Goal: Check status

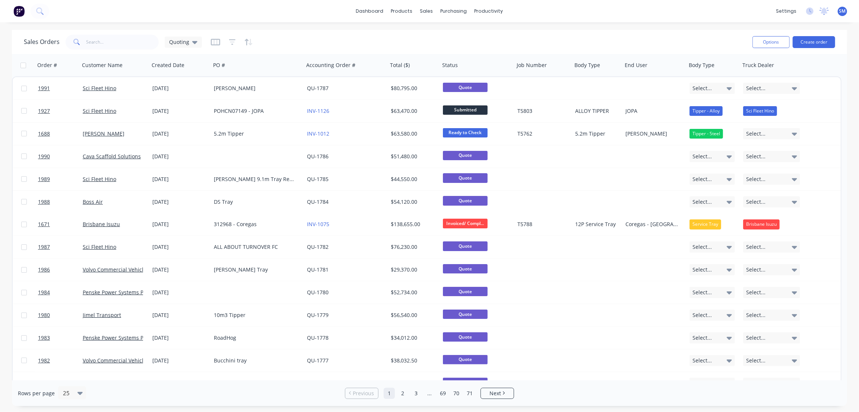
drag, startPoint x: 585, startPoint y: 37, endPoint x: 588, endPoint y: 38, distance: 3.8
click at [585, 37] on div "Sales Orders Quoting" at bounding box center [385, 42] width 723 height 18
click at [451, 11] on div "purchasing" at bounding box center [454, 11] width 34 height 11
click at [495, 31] on link "Workflow" at bounding box center [517, 35] width 99 height 15
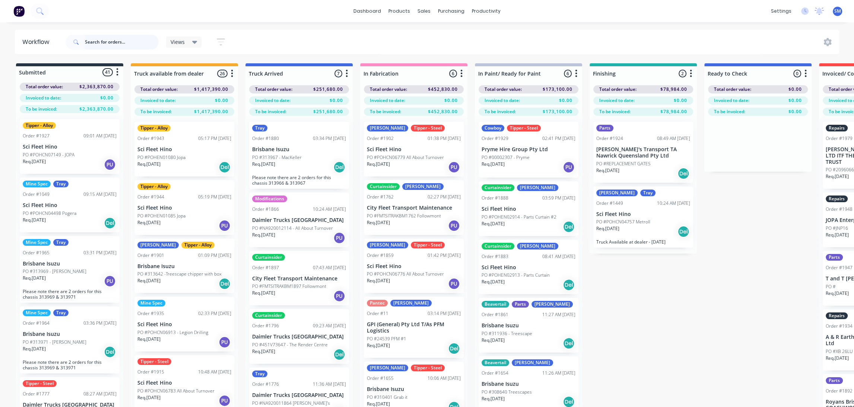
click at [105, 43] on input "text" at bounding box center [122, 42] width 74 height 15
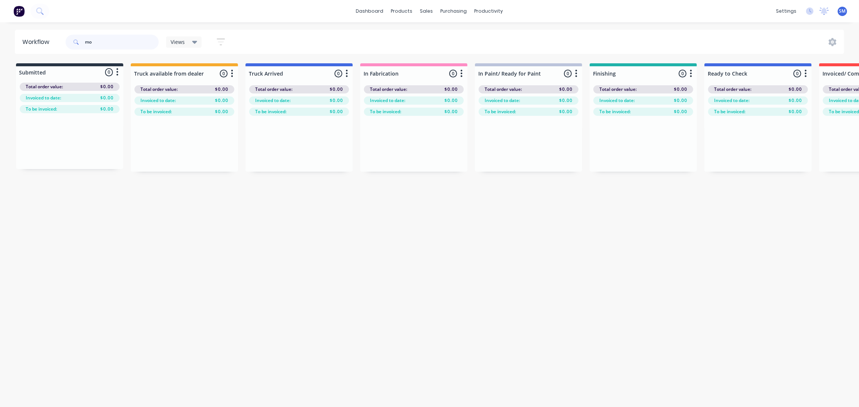
type input "m"
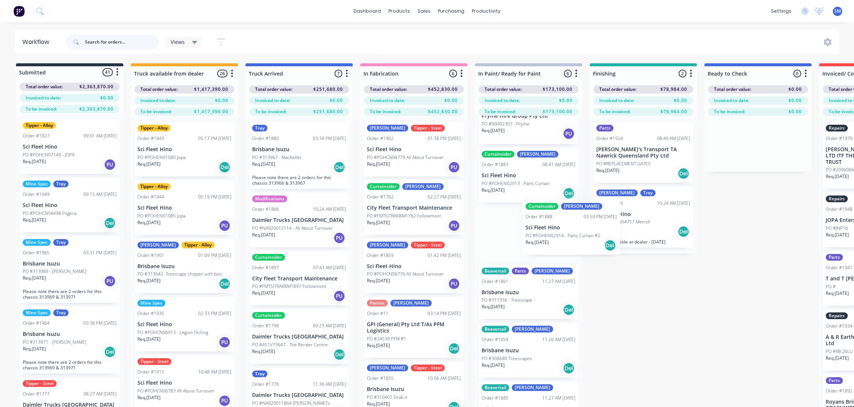
scroll to position [34, 0]
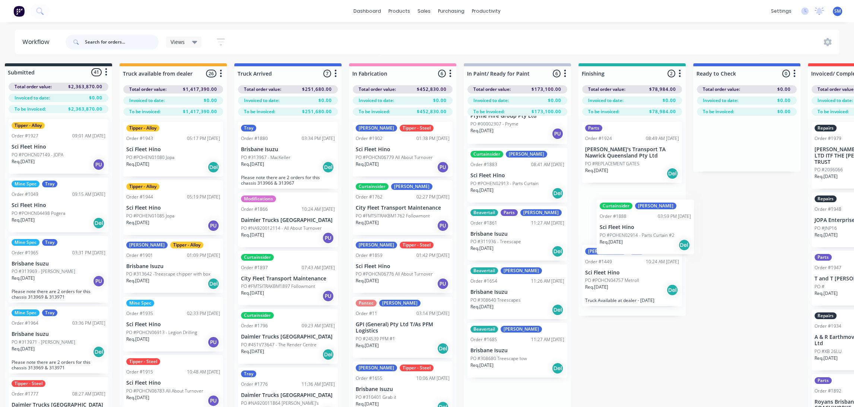
drag, startPoint x: 559, startPoint y: 241, endPoint x: 600, endPoint y: 238, distance: 41.1
click at [622, 230] on div "Submitted 41 Status colour #273444 hex #273444 Save Cancel Summaries Total orde…" at bounding box center [604, 248] width 1242 height 370
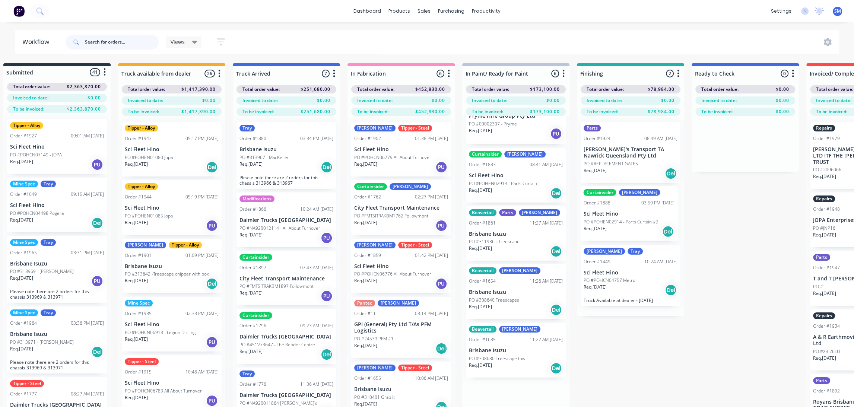
scroll to position [0, 0]
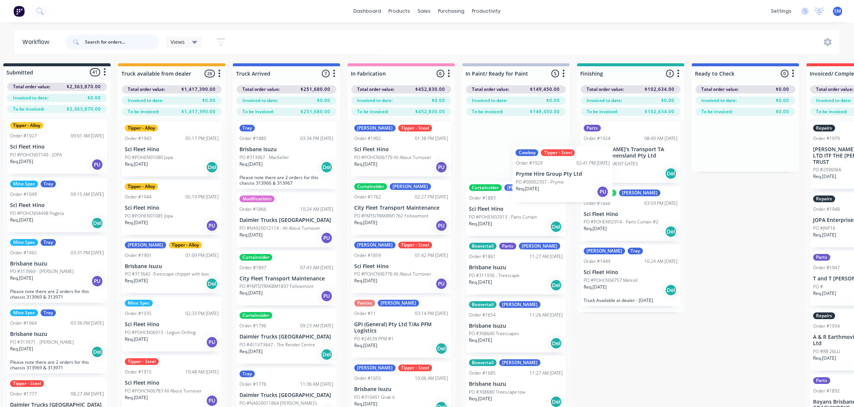
drag, startPoint x: 486, startPoint y: 171, endPoint x: 485, endPoint y: 166, distance: 5.7
click at [485, 166] on div "Cowboy Tipper - Steel Order #1929 02:41 PM [DATE] Pryme Hire Group Pty Ltd PO #…" at bounding box center [515, 268] width 107 height 305
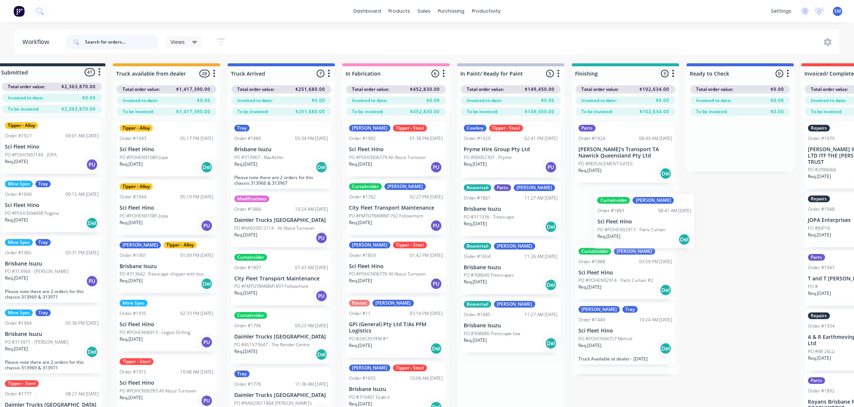
scroll to position [0, 20]
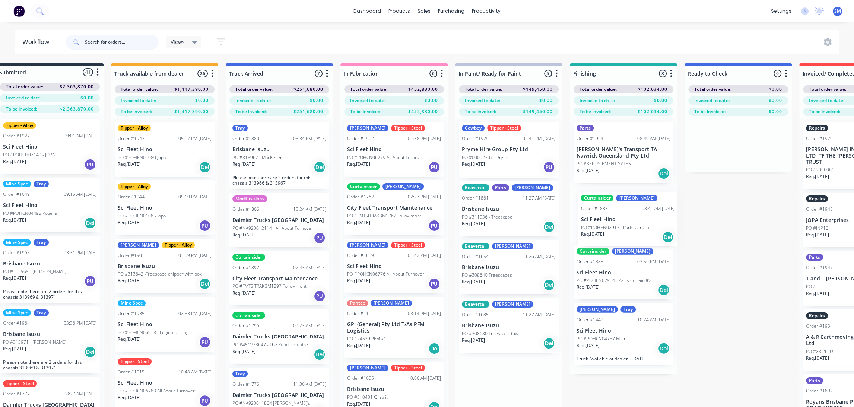
drag, startPoint x: 487, startPoint y: 206, endPoint x: 605, endPoint y: 216, distance: 118.9
click at [605, 218] on div "Submitted 41 Status colour #273444 hex #273444 Save Cancel Summaries Total orde…" at bounding box center [596, 248] width 1242 height 370
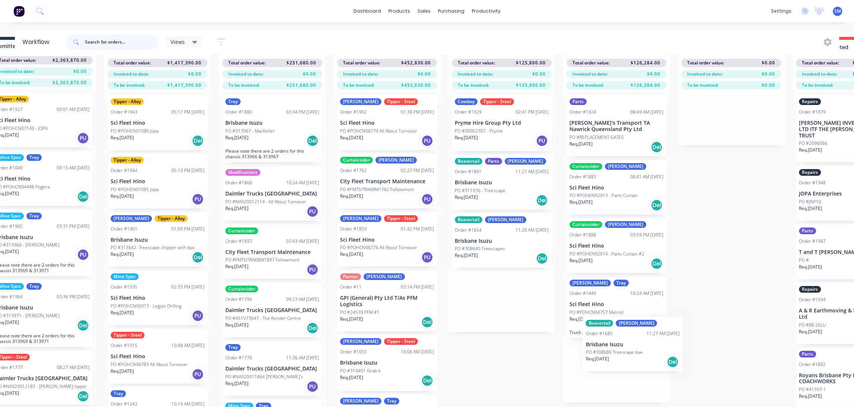
scroll to position [31, 28]
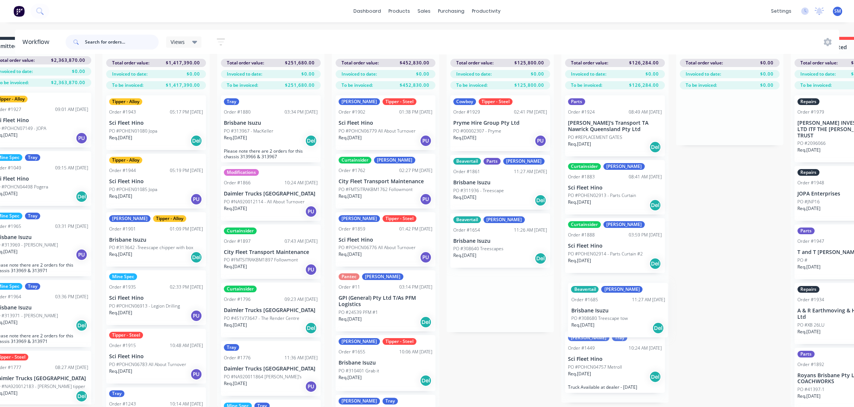
drag, startPoint x: 609, startPoint y: 356, endPoint x: 590, endPoint y: 310, distance: 49.7
click at [590, 310] on div "Submitted 41 Status colour #273444 hex #273444 Save Cancel Summaries Total orde…" at bounding box center [587, 222] width 1242 height 370
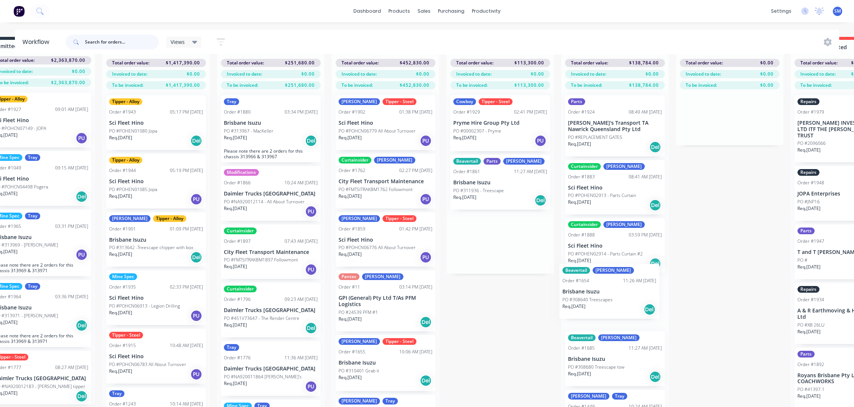
drag, startPoint x: 477, startPoint y: 228, endPoint x: 581, endPoint y: 280, distance: 115.9
click at [588, 285] on div "Submitted 41 Status colour #273444 hex #273444 Save Cancel Summaries Total orde…" at bounding box center [587, 222] width 1242 height 370
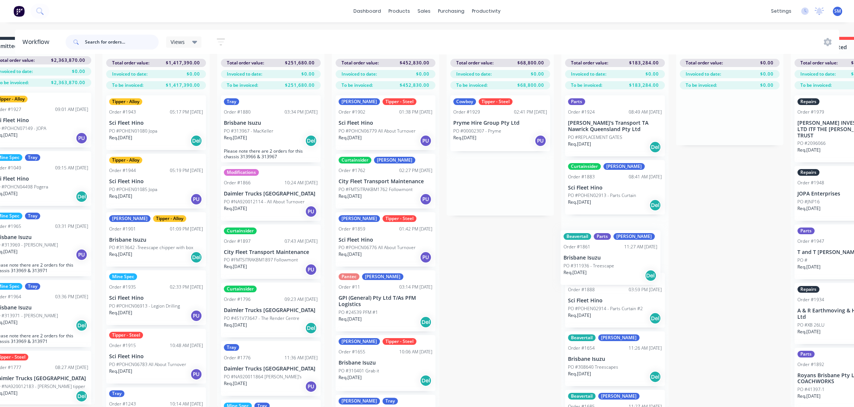
drag, startPoint x: 466, startPoint y: 165, endPoint x: 581, endPoint y: 247, distance: 141.3
click at [581, 248] on div "Submitted 41 Status colour #273444 hex #273444 Save Cancel Summaries Total orde…" at bounding box center [587, 222] width 1242 height 370
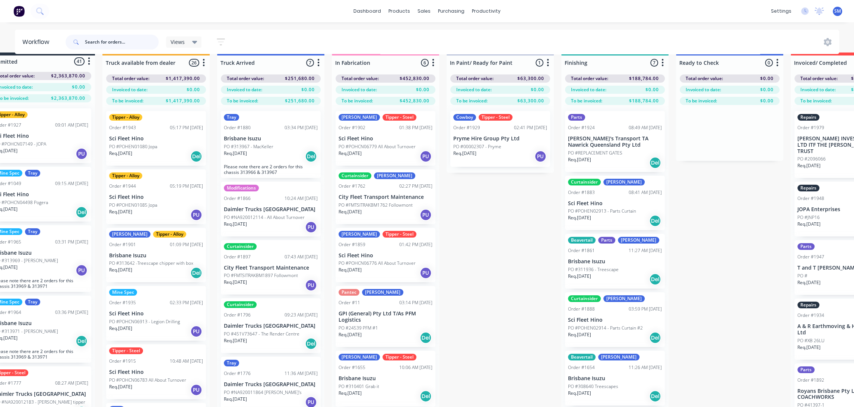
scroll to position [0, 28]
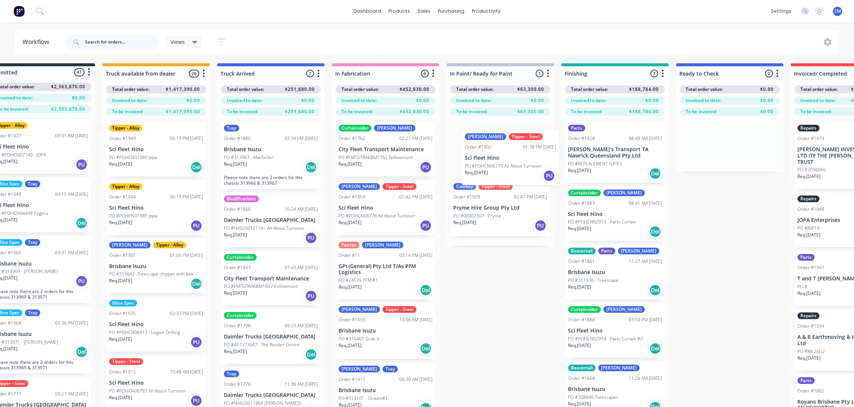
drag, startPoint x: 366, startPoint y: 145, endPoint x: 494, endPoint y: 162, distance: 129.3
click at [495, 159] on div "Submitted 41 Status colour #273444 hex #273444 Save Cancel Summaries Total orde…" at bounding box center [587, 248] width 1242 height 370
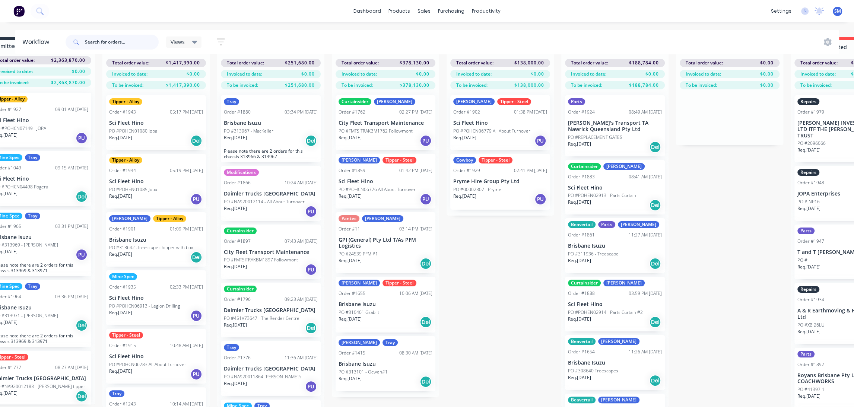
scroll to position [31, 28]
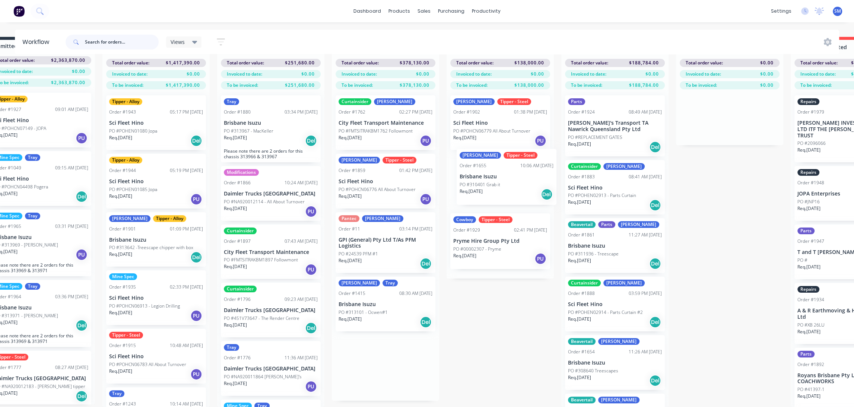
drag, startPoint x: 355, startPoint y: 294, endPoint x: 476, endPoint y: 172, distance: 172.2
click at [476, 172] on div "Submitted 41 Status colour #273444 hex #273444 Save Cancel Summaries Total orde…" at bounding box center [587, 222] width 1242 height 370
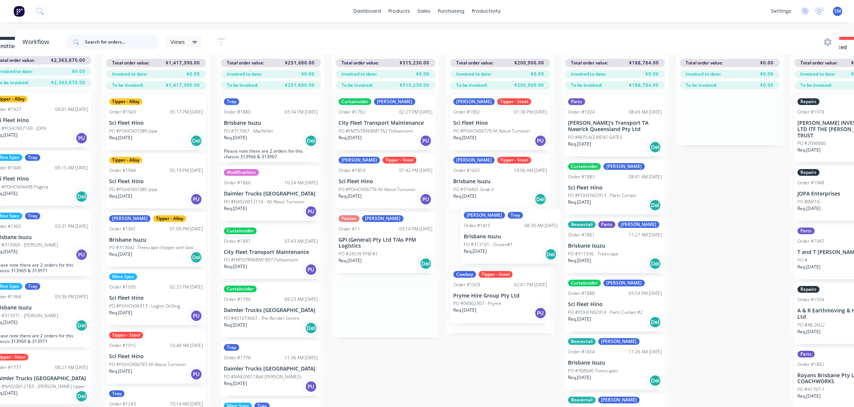
drag, startPoint x: 396, startPoint y: 328, endPoint x: 485, endPoint y: 239, distance: 125.4
click at [485, 239] on div "Submitted 41 Status colour #273444 hex #273444 Save Cancel Summaries Total orde…" at bounding box center [587, 222] width 1242 height 370
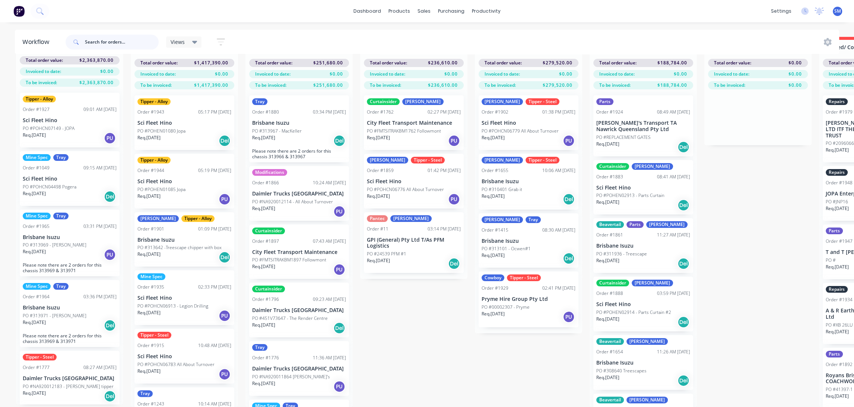
click at [112, 41] on input "text" at bounding box center [122, 42] width 74 height 15
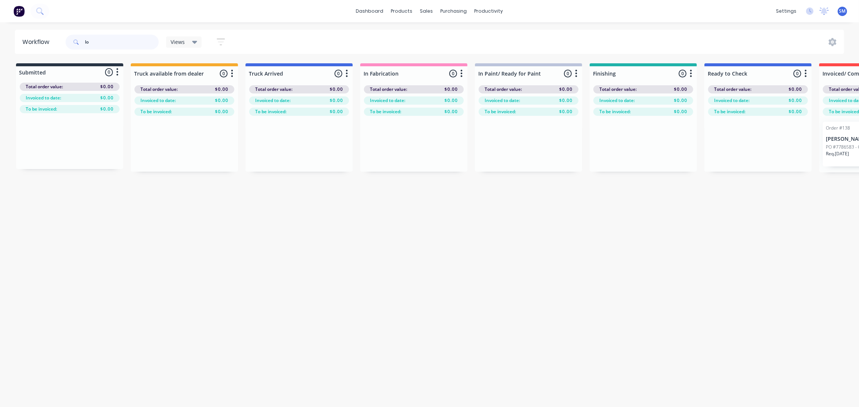
type input "l"
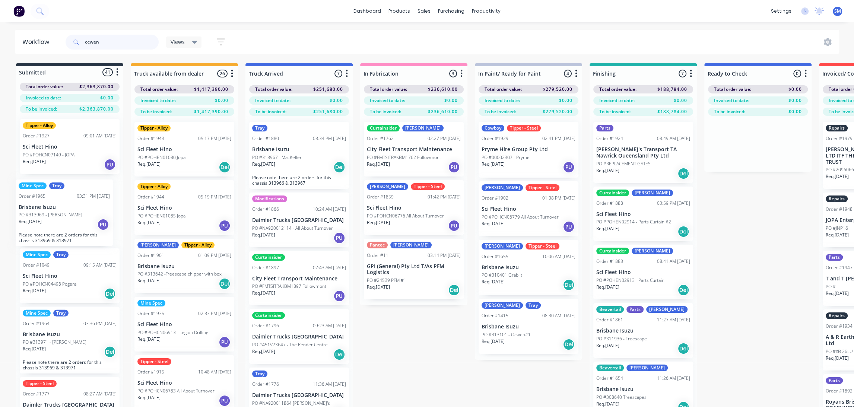
click at [244, 241] on div "Submitted 41 Status colour #273444 hex #273444 Save Cancel Summaries Total orde…" at bounding box center [615, 248] width 1242 height 370
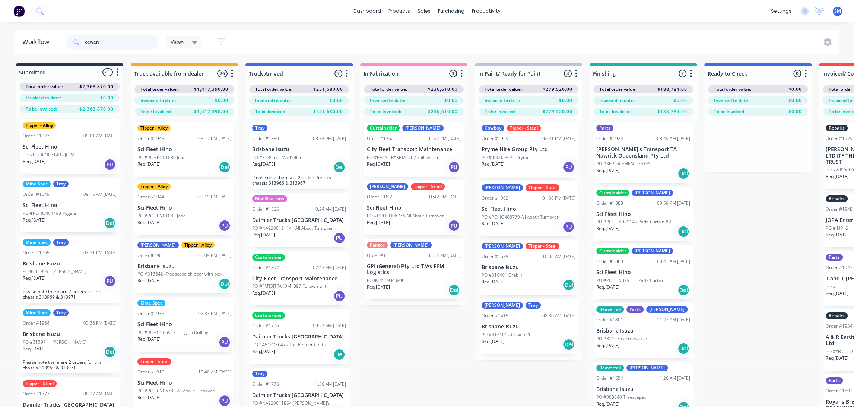
click at [104, 42] on input "ocwen" at bounding box center [122, 42] width 74 height 15
type input "ocwen"
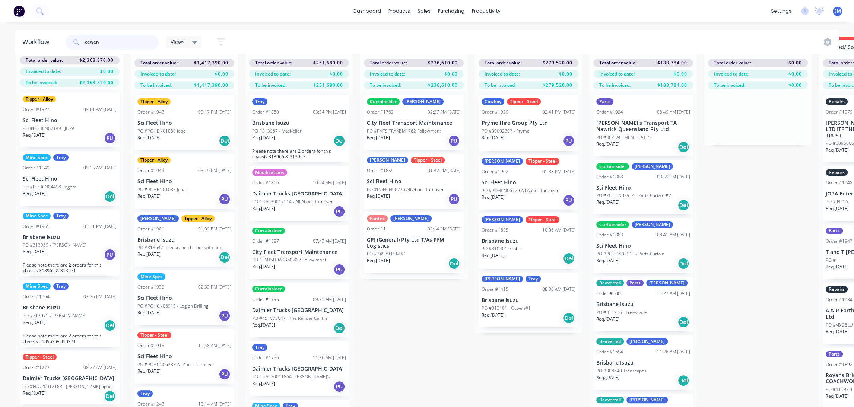
drag, startPoint x: 68, startPoint y: 42, endPoint x: 60, endPoint y: 42, distance: 8.2
click at [60, 42] on header "Workflow ocwen Views Save new view None (Default) edit Show/Hide statuses Show …" at bounding box center [427, 42] width 825 height 24
type input "ocwen"
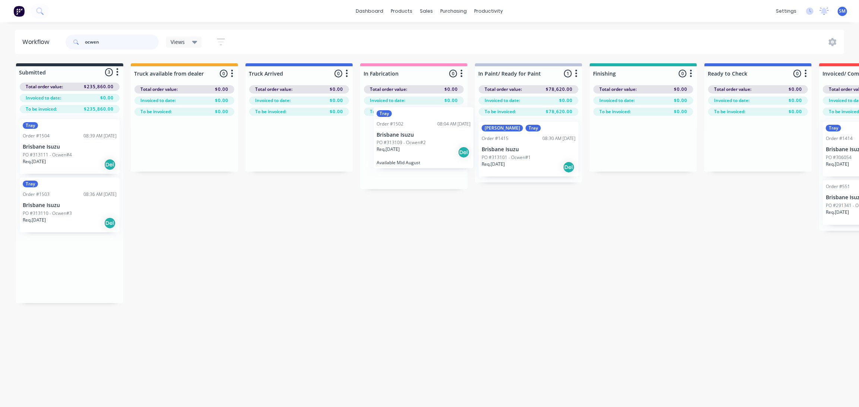
drag, startPoint x: 43, startPoint y: 261, endPoint x: 395, endPoint y: 131, distance: 374.8
click at [395, 131] on div "Submitted 3 Status colour #273444 hex #273444 Save Cancel Summaries Total order…" at bounding box center [615, 183] width 1242 height 240
click at [432, 127] on div "Tray" at bounding box center [414, 128] width 94 height 7
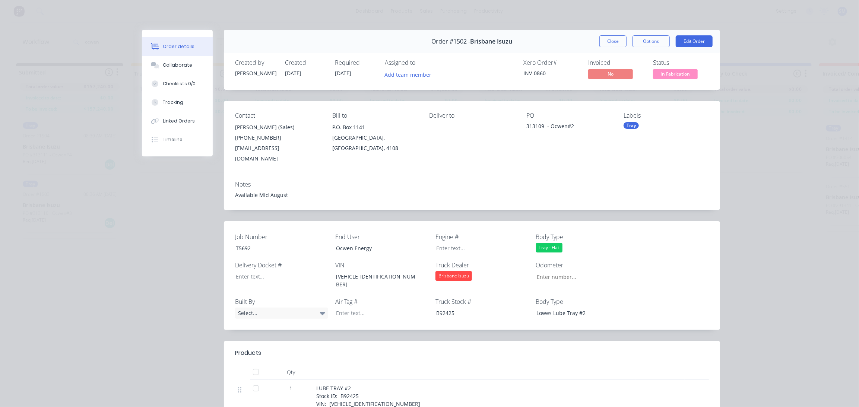
click at [639, 118] on div "Labels" at bounding box center [665, 115] width 85 height 7
click at [626, 123] on div "Tray" at bounding box center [630, 125] width 15 height 7
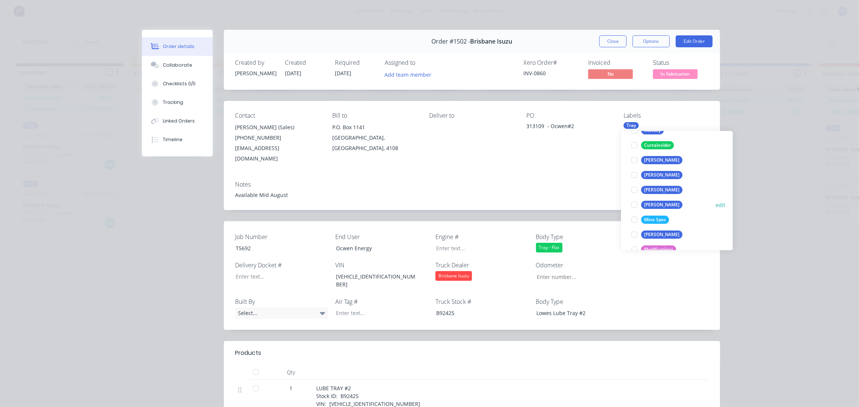
scroll to position [135, 0]
click at [654, 217] on div "[PERSON_NAME]" at bounding box center [661, 219] width 41 height 8
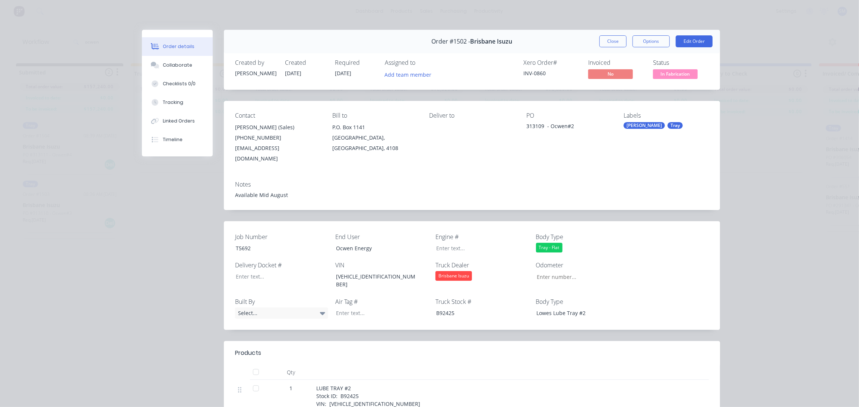
click at [569, 175] on div "Notes Available Mid August" at bounding box center [472, 192] width 496 height 35
click at [613, 38] on button "Close" at bounding box center [612, 41] width 27 height 12
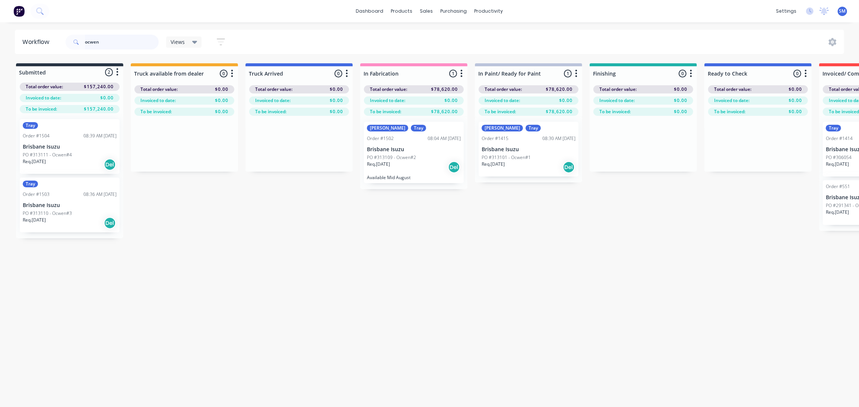
drag, startPoint x: 107, startPoint y: 39, endPoint x: 61, endPoint y: 47, distance: 46.5
click at [61, 47] on header "Workflow ocwen Views Save new view None (Default) edit Show/Hide statuses Show …" at bounding box center [429, 42] width 829 height 24
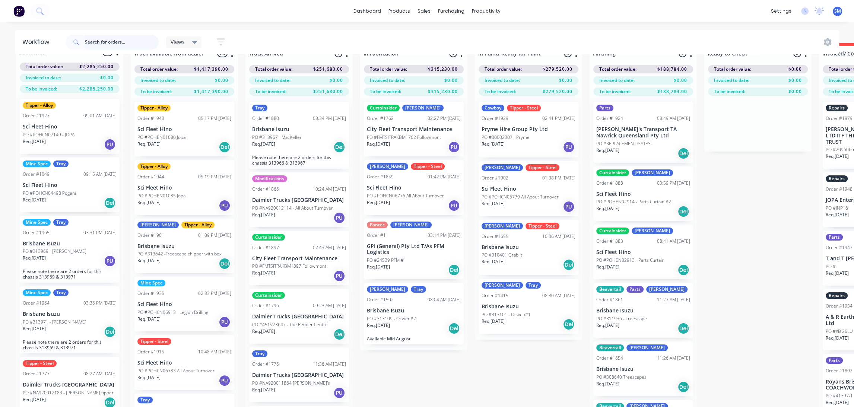
scroll to position [31, 0]
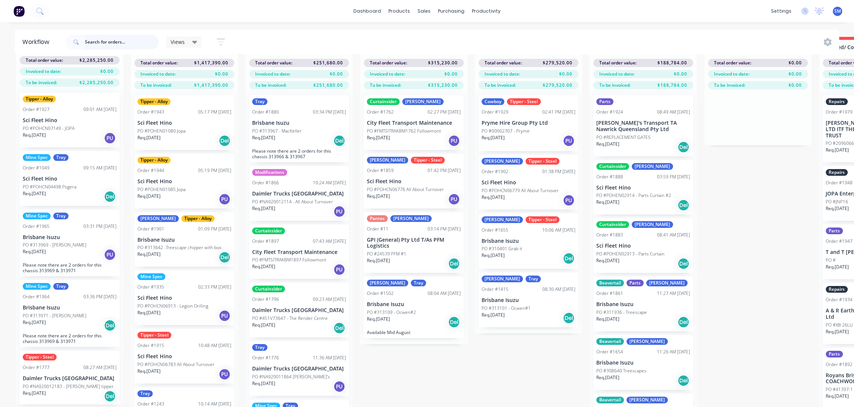
click at [96, 40] on input "text" at bounding box center [122, 42] width 74 height 15
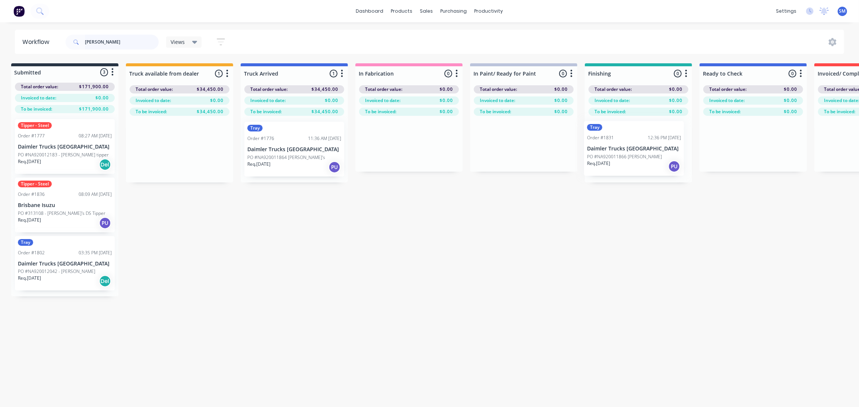
scroll to position [0, 7]
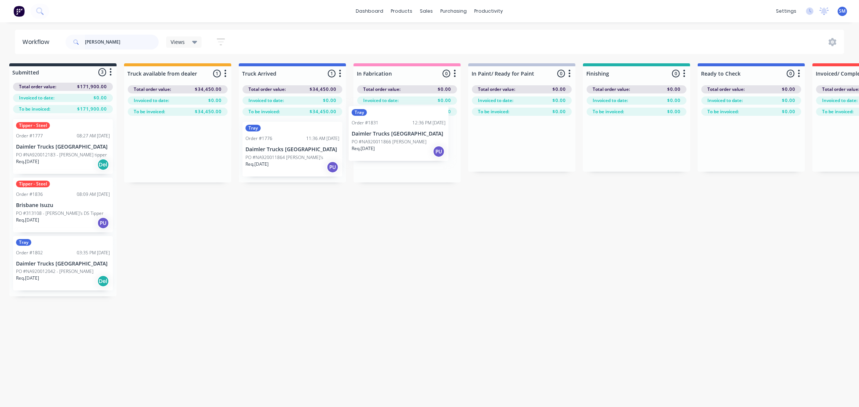
drag, startPoint x: 171, startPoint y: 149, endPoint x: 387, endPoint y: 137, distance: 216.3
click at [387, 137] on div "Submitted 3 Status colour #273444 hex #273444 Save Cancel Summaries Total order…" at bounding box center [609, 179] width 1242 height 233
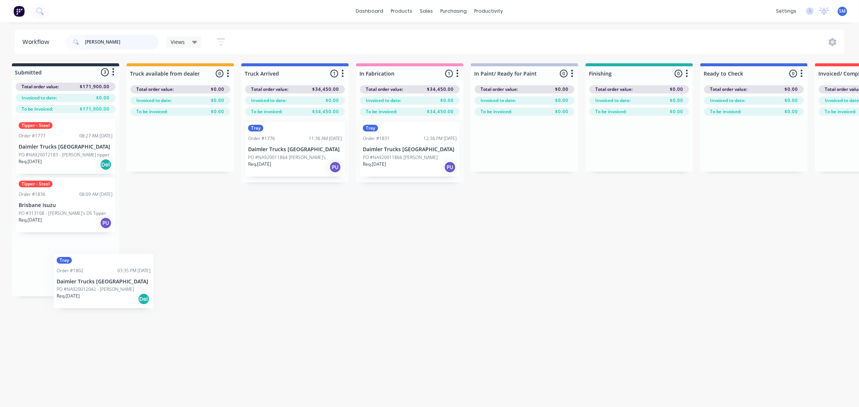
scroll to position [0, 4]
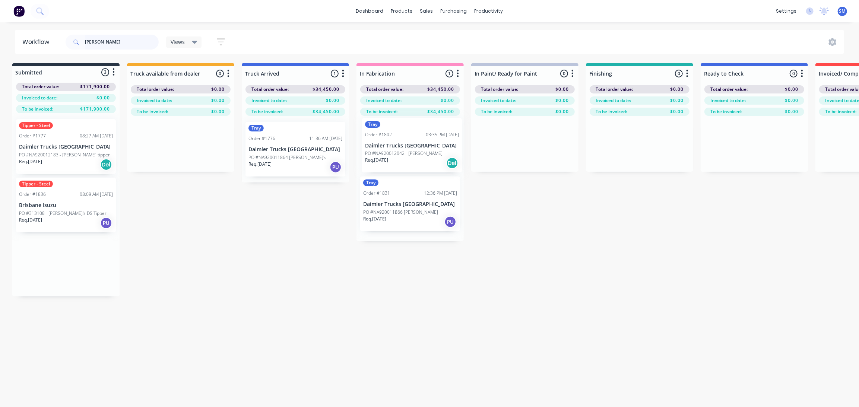
drag, startPoint x: 38, startPoint y: 263, endPoint x: 390, endPoint y: 149, distance: 370.4
click at [389, 149] on div "Submitted 3 Status colour #273444 hex #273444 Save Cancel Summaries Total order…" at bounding box center [612, 179] width 1242 height 233
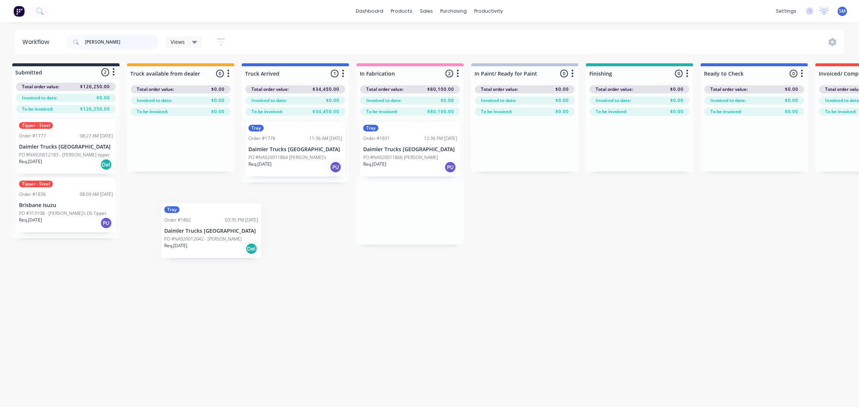
scroll to position [0, 0]
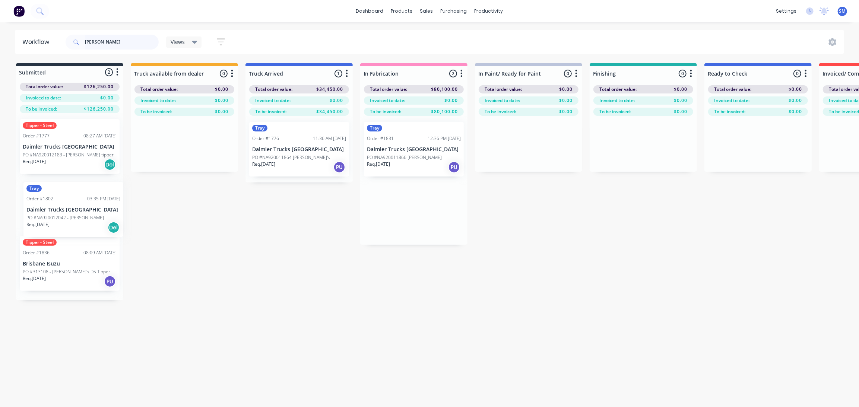
drag, startPoint x: 410, startPoint y: 145, endPoint x: 70, endPoint y: 208, distance: 345.9
click at [70, 208] on div "Submitted 2 Status colour #273444 hex #273444 Save Cancel Summaries Total order…" at bounding box center [615, 181] width 1242 height 237
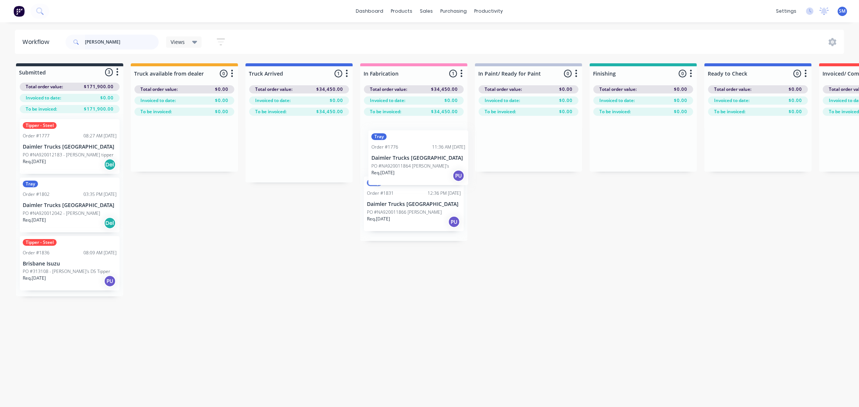
drag, startPoint x: 298, startPoint y: 173, endPoint x: 403, endPoint y: 154, distance: 106.7
click at [403, 154] on div "Submitted 3 Status colour #273444 hex #273444 Save Cancel Summaries Total order…" at bounding box center [615, 179] width 1242 height 233
type input "[PERSON_NAME]"
click at [402, 207] on p "Daimler Trucks [GEOGRAPHIC_DATA]" at bounding box center [414, 208] width 94 height 6
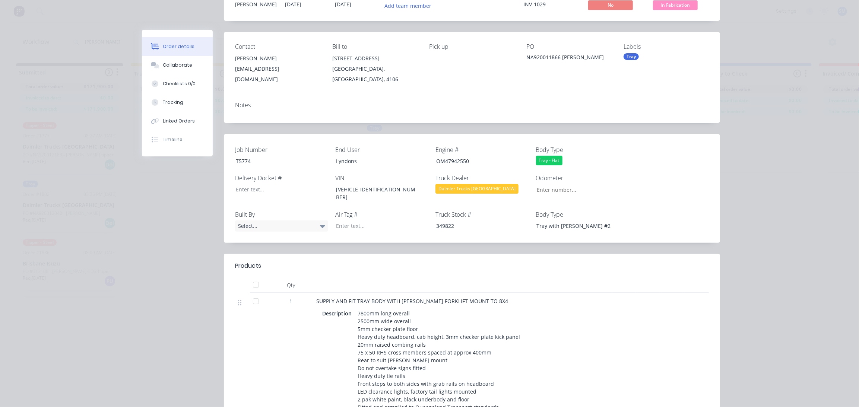
scroll to position [67, 0]
click at [633, 57] on div "Tray" at bounding box center [630, 58] width 15 height 7
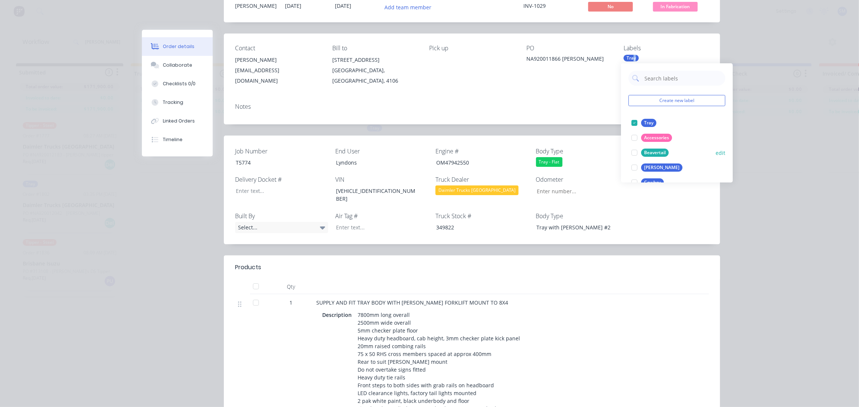
click at [651, 167] on div "[PERSON_NAME]" at bounding box center [661, 168] width 41 height 8
click at [441, 89] on div "Contact [PERSON_NAME] [EMAIL_ADDRESS][DOMAIN_NAME] Bill to [STREET_ADDRESS] Pic…" at bounding box center [472, 66] width 496 height 64
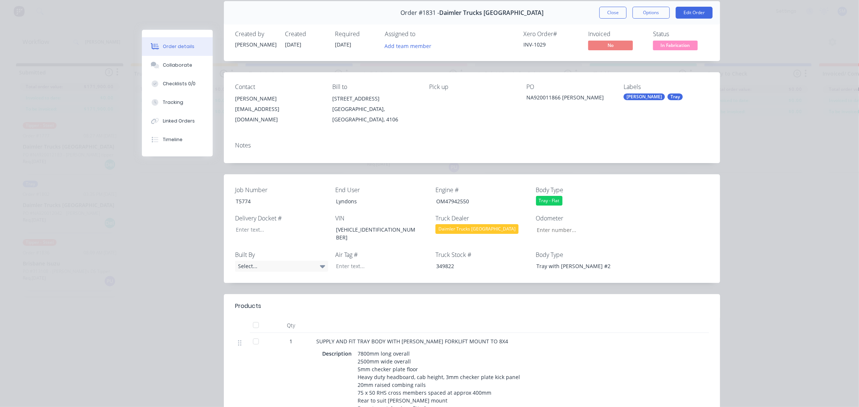
scroll to position [0, 0]
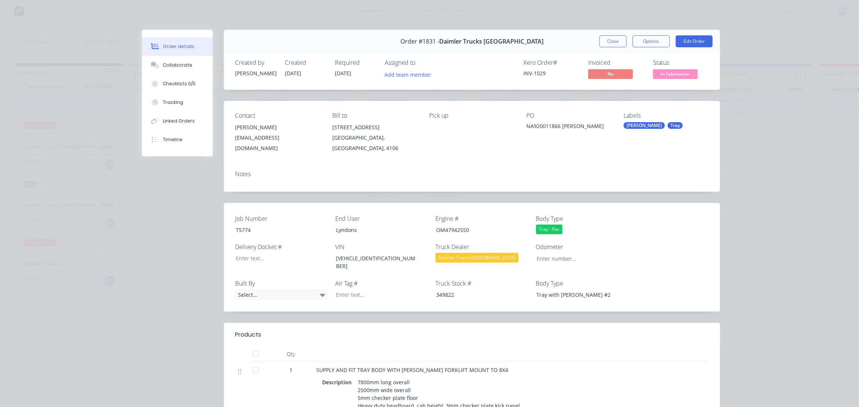
click at [611, 39] on button "Close" at bounding box center [612, 41] width 27 height 12
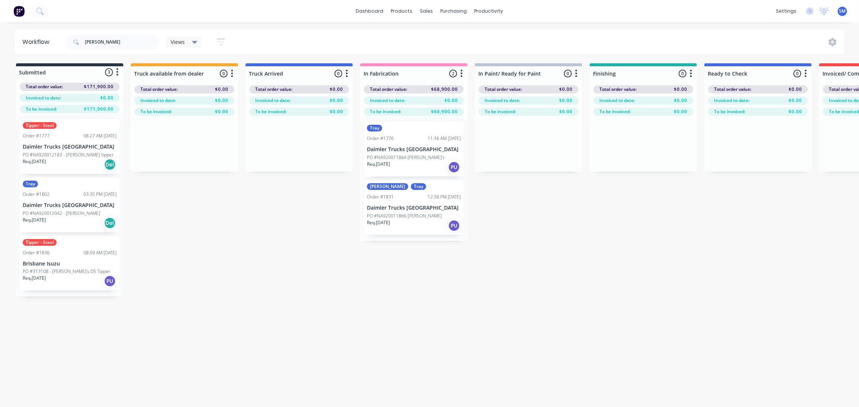
click at [404, 139] on div "Order #1776 11:36 AM [DATE]" at bounding box center [414, 138] width 94 height 7
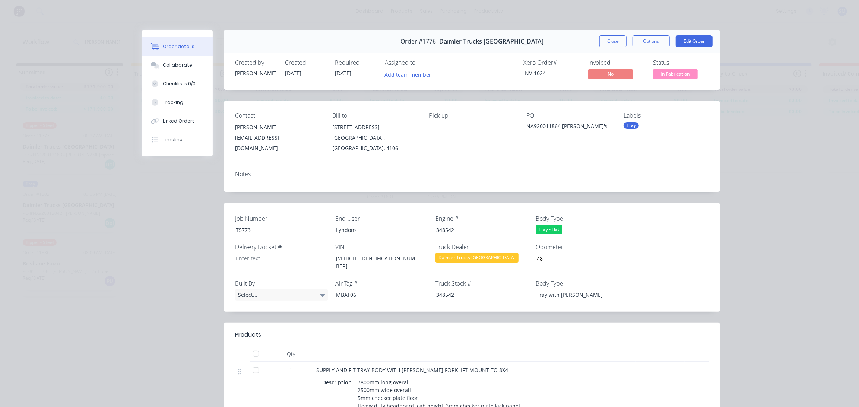
drag, startPoint x: 638, startPoint y: 126, endPoint x: 637, endPoint y: 130, distance: 4.5
click at [638, 127] on div "Tray" at bounding box center [665, 125] width 85 height 7
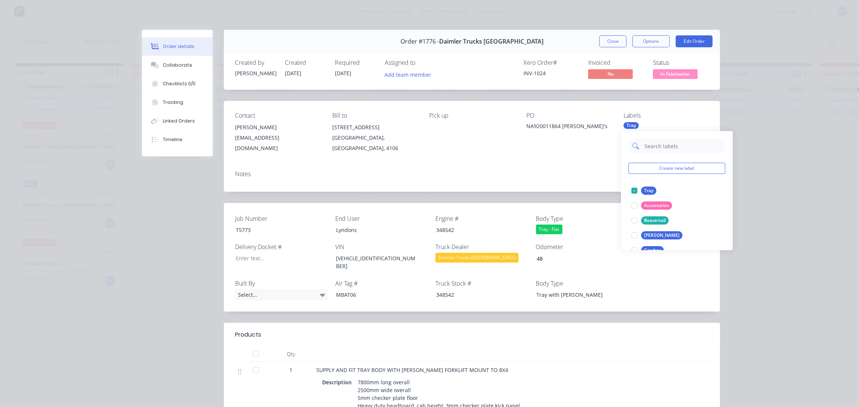
drag, startPoint x: 650, startPoint y: 142, endPoint x: 653, endPoint y: 146, distance: 4.8
click at [650, 143] on input "text" at bounding box center [683, 146] width 78 height 15
type input "cowboy"
click at [654, 190] on div "Cowboy" at bounding box center [652, 191] width 23 height 8
click at [610, 37] on button "Close" at bounding box center [612, 41] width 27 height 12
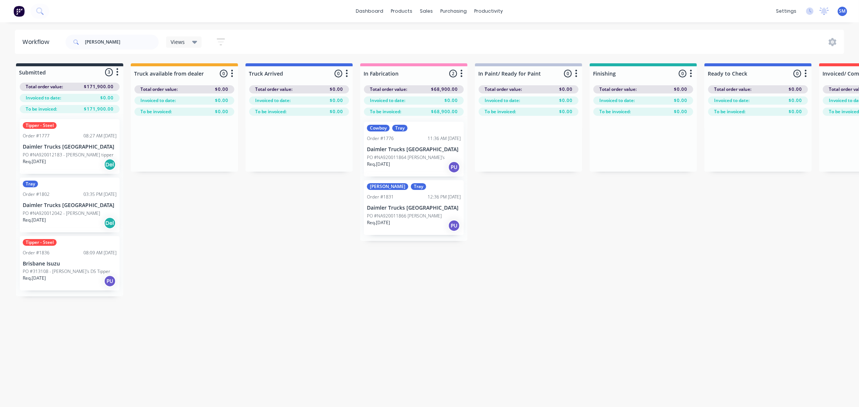
drag, startPoint x: 596, startPoint y: 243, endPoint x: 605, endPoint y: 245, distance: 9.1
click at [596, 243] on div "Submitted 3 Status colour #273444 hex #273444 Save Cancel Summaries Total order…" at bounding box center [615, 179] width 1242 height 233
click at [644, 250] on div "Submitted 3 Status colour #273444 hex #273444 Save Cancel Summaries Total order…" at bounding box center [615, 179] width 1242 height 233
drag, startPoint x: 220, startPoint y: 234, endPoint x: 199, endPoint y: 243, distance: 23.5
click at [220, 234] on div "Submitted 3 Status colour #273444 hex #273444 Save Cancel Summaries Total order…" at bounding box center [615, 179] width 1242 height 233
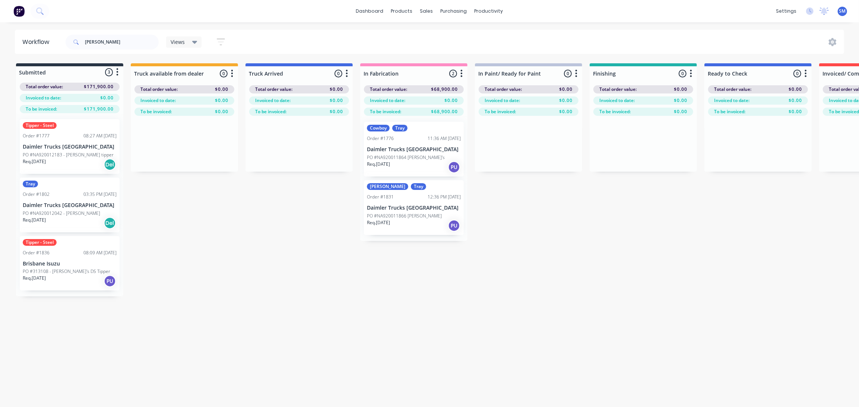
click at [46, 140] on div "Tipper - Steel Order #1777 08:27 AM [DATE] Daimler Trucks [GEOGRAPHIC_DATA] PO …" at bounding box center [70, 146] width 100 height 55
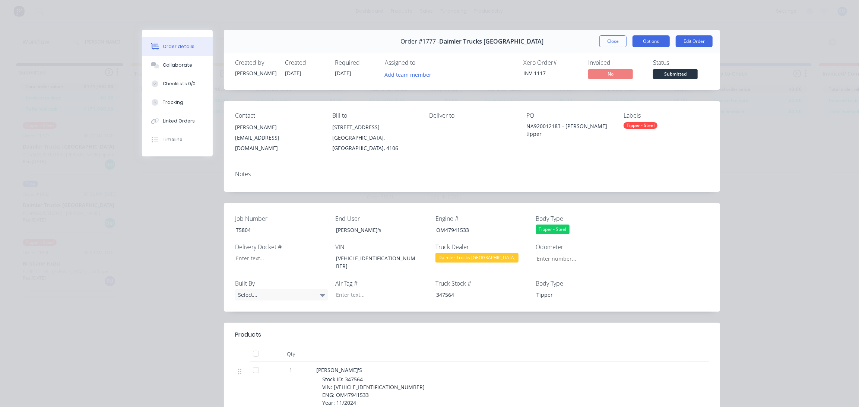
click at [645, 39] on button "Options" at bounding box center [650, 41] width 37 height 12
click at [614, 72] on div "Work Order" at bounding box center [630, 75] width 65 height 11
click at [609, 88] on div "Standard" at bounding box center [630, 90] width 65 height 11
click at [751, 131] on div "Order details Collaborate Checklists 0/0 Tracking Linked Orders Timeline Order …" at bounding box center [429, 203] width 859 height 407
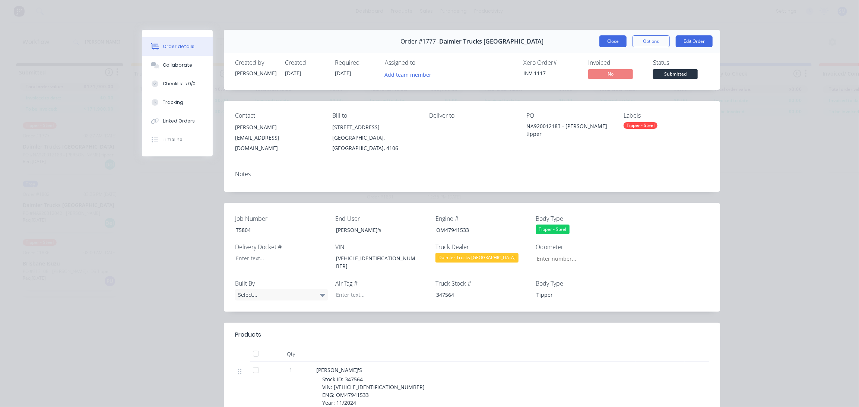
click at [609, 35] on button "Close" at bounding box center [612, 41] width 27 height 12
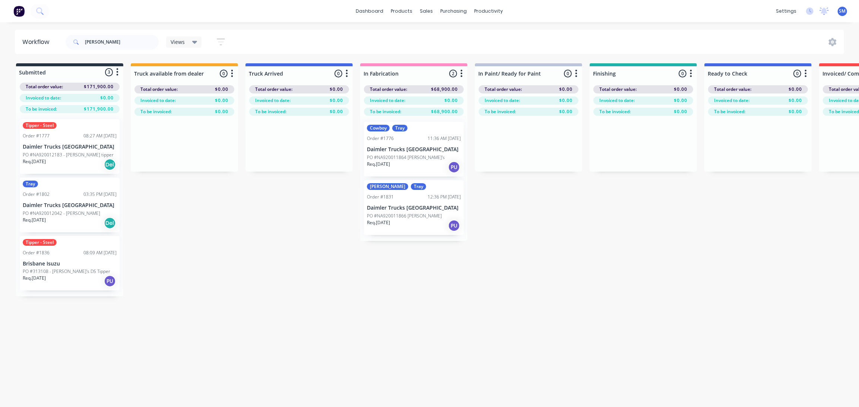
click at [538, 291] on div "Submitted 3 Status colour #273444 hex #273444 Save Cancel Summaries Total order…" at bounding box center [615, 179] width 1242 height 233
click at [568, 295] on div "Submitted 3 Status colour #273444 hex #273444 Save Cancel Summaries Total order…" at bounding box center [615, 179] width 1242 height 233
drag, startPoint x: 82, startPoint y: 39, endPoint x: 61, endPoint y: 39, distance: 20.5
click at [55, 39] on header "Workflow [PERSON_NAME] Views Save new view None (Default) edit Show/Hide status…" at bounding box center [429, 42] width 829 height 24
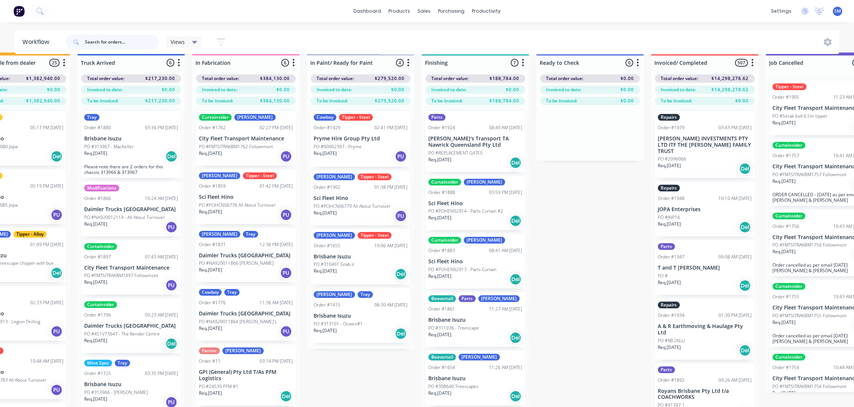
scroll to position [0, 168]
